Goal: Transaction & Acquisition: Purchase product/service

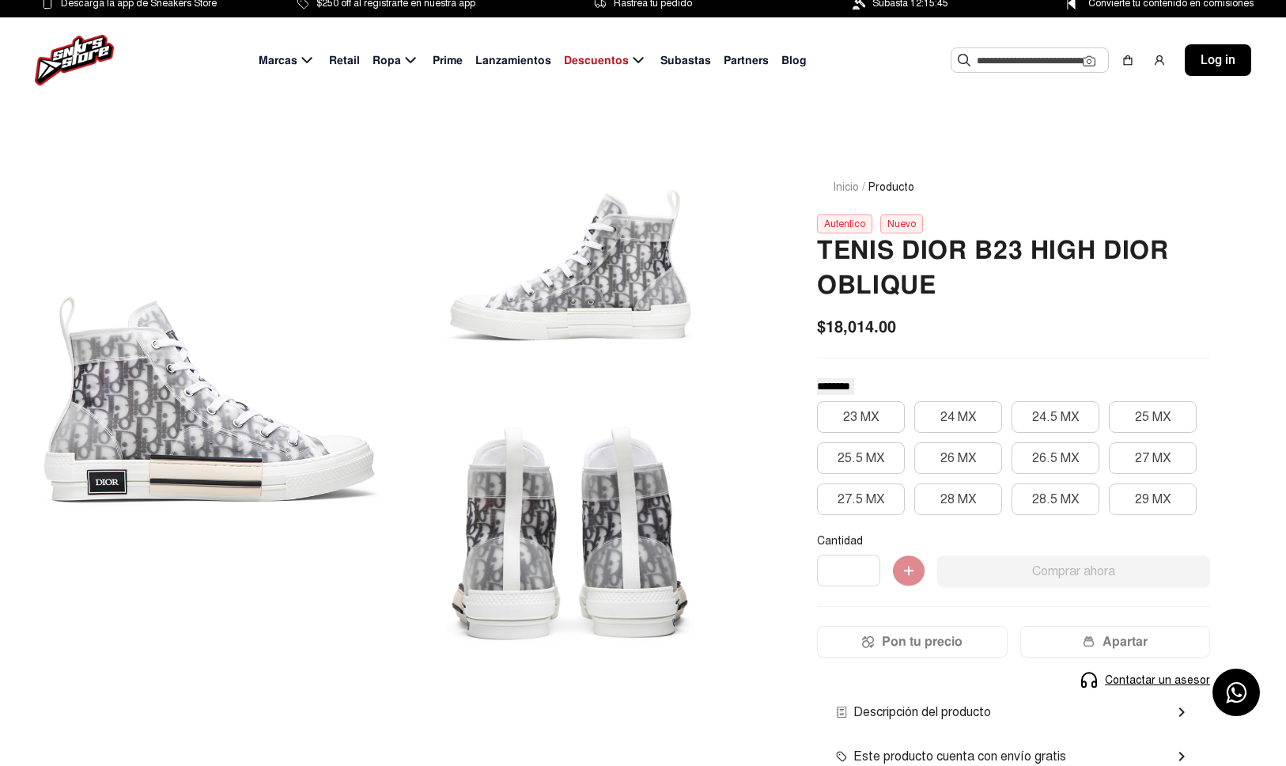
scroll to position [3, 0]
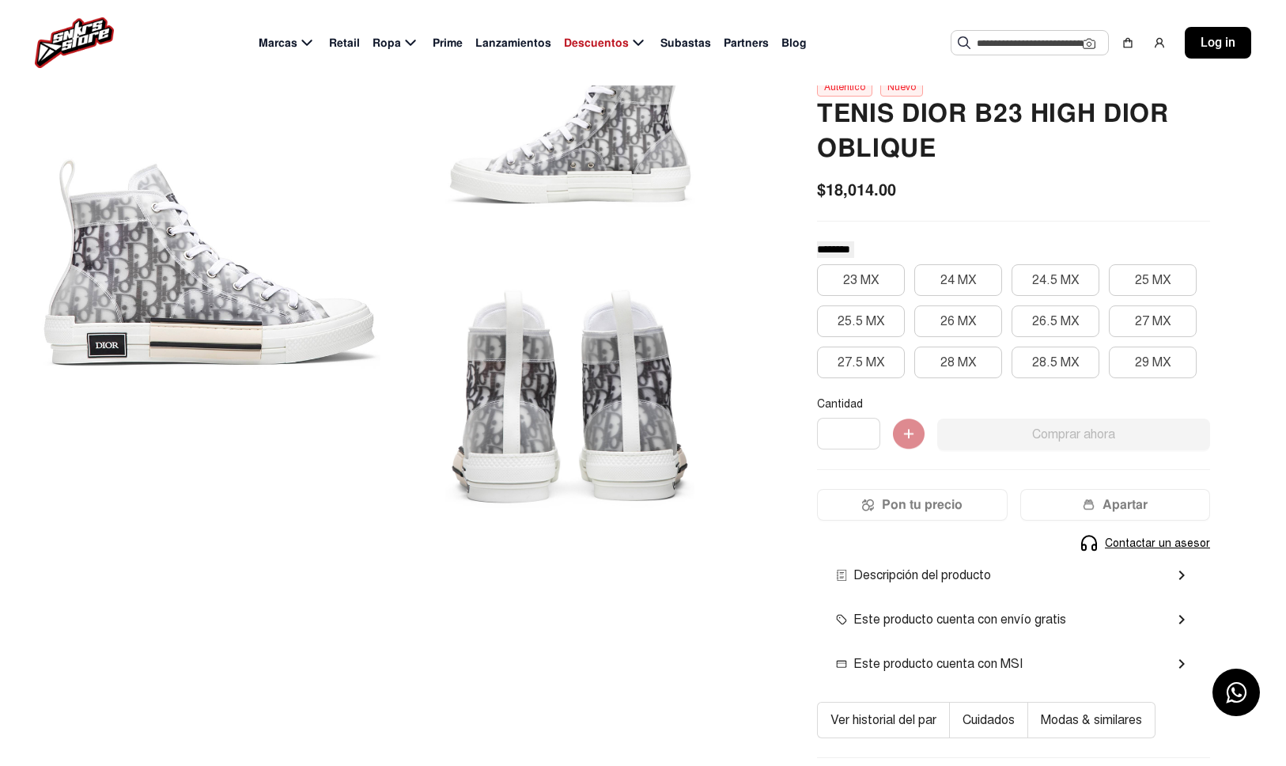
scroll to position [140, 0]
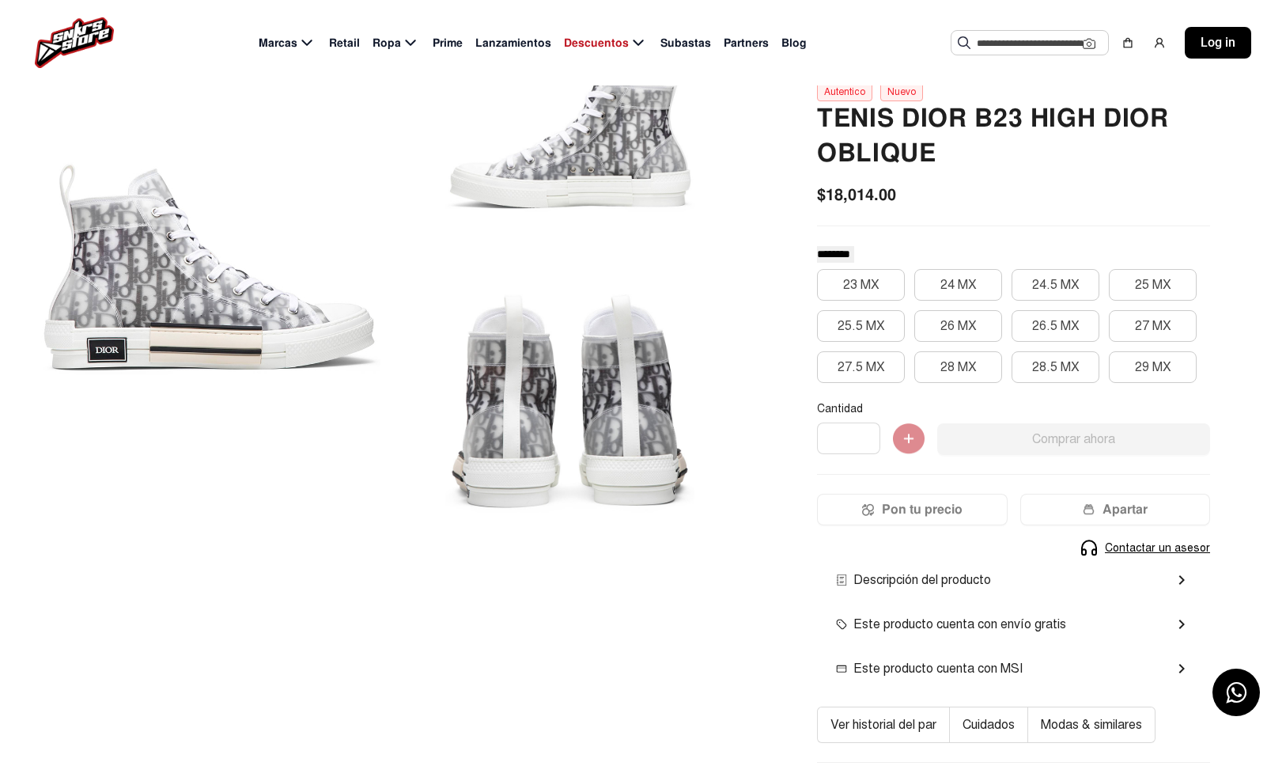
click at [991, 582] on span "Descripción del producto" at bounding box center [913, 579] width 155 height 19
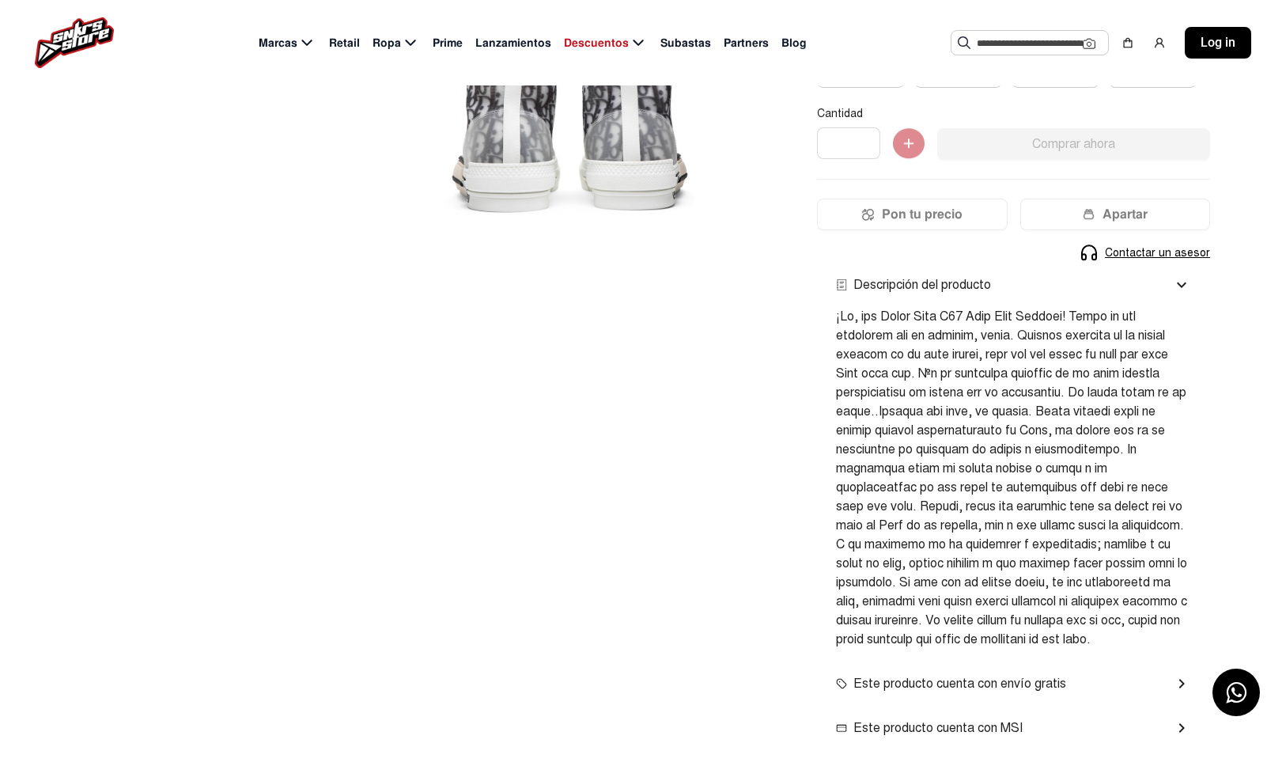
scroll to position [439, 0]
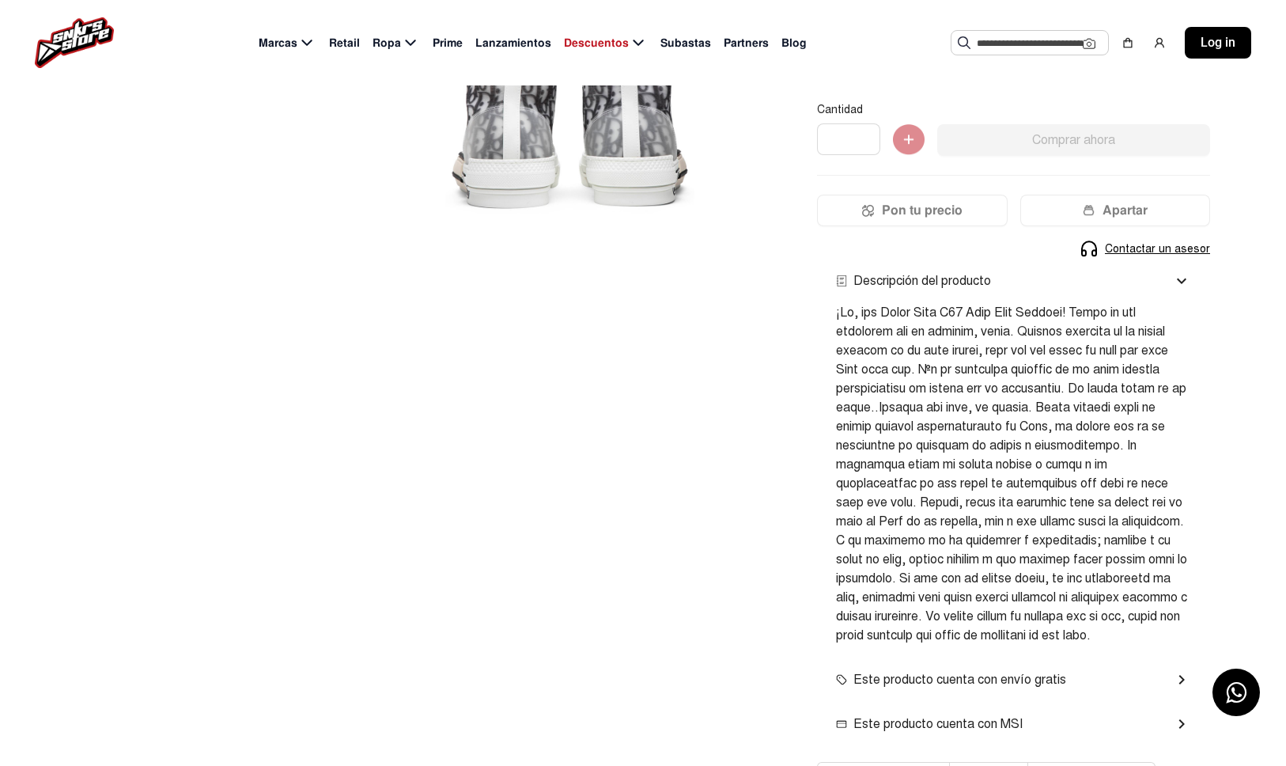
click at [1130, 628] on span at bounding box center [1011, 474] width 351 height 339
drag, startPoint x: 1143, startPoint y: 634, endPoint x: 829, endPoint y: 305, distance: 455.4
click at [829, 305] on div "Descripción del producto expand_more" at bounding box center [1013, 458] width 393 height 399
copy span "¡Ah, los Tenis Dior B23 High Dior Oblique! Estos no son cualquier par de zapato…"
click at [894, 229] on div "Cantidad * Comprar ahora Pon tu precio Apartar Contactar un asesor Producto Ago…" at bounding box center [1013, 181] width 393 height 156
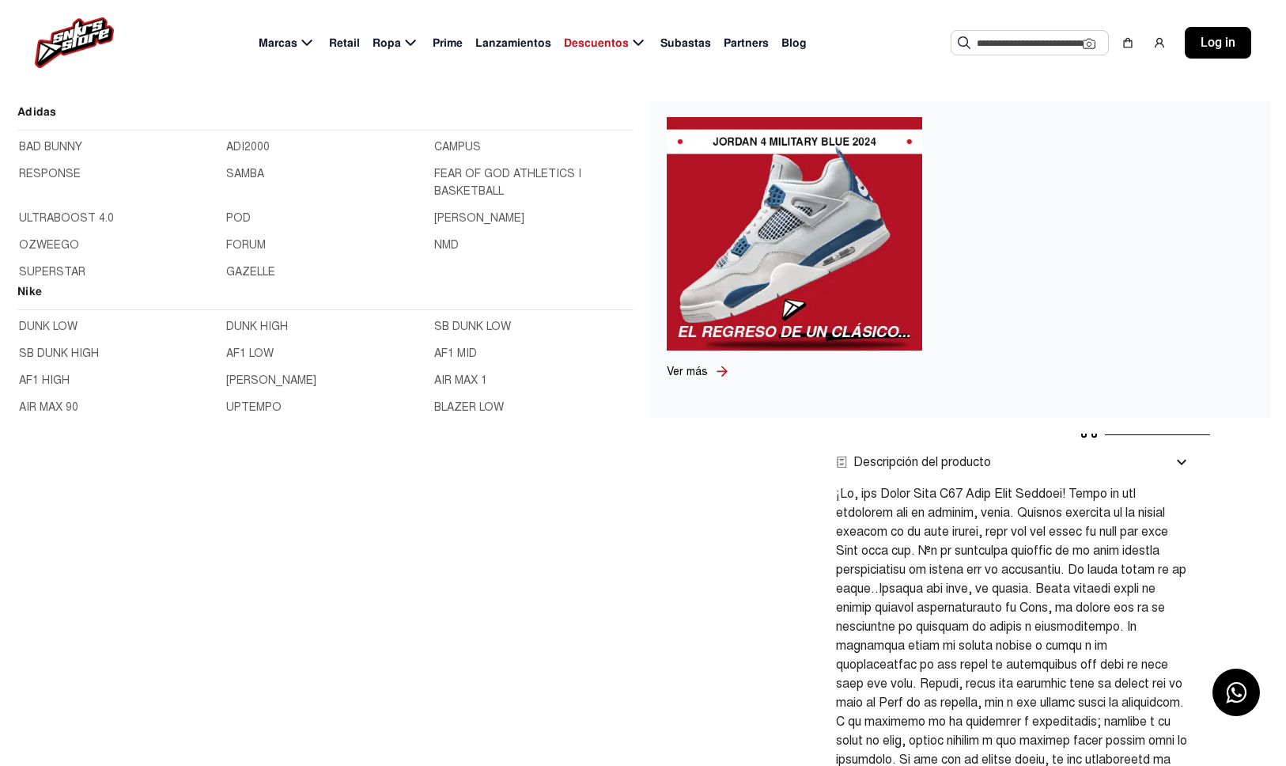
scroll to position [0, 0]
